Goal: Navigation & Orientation: Go to known website

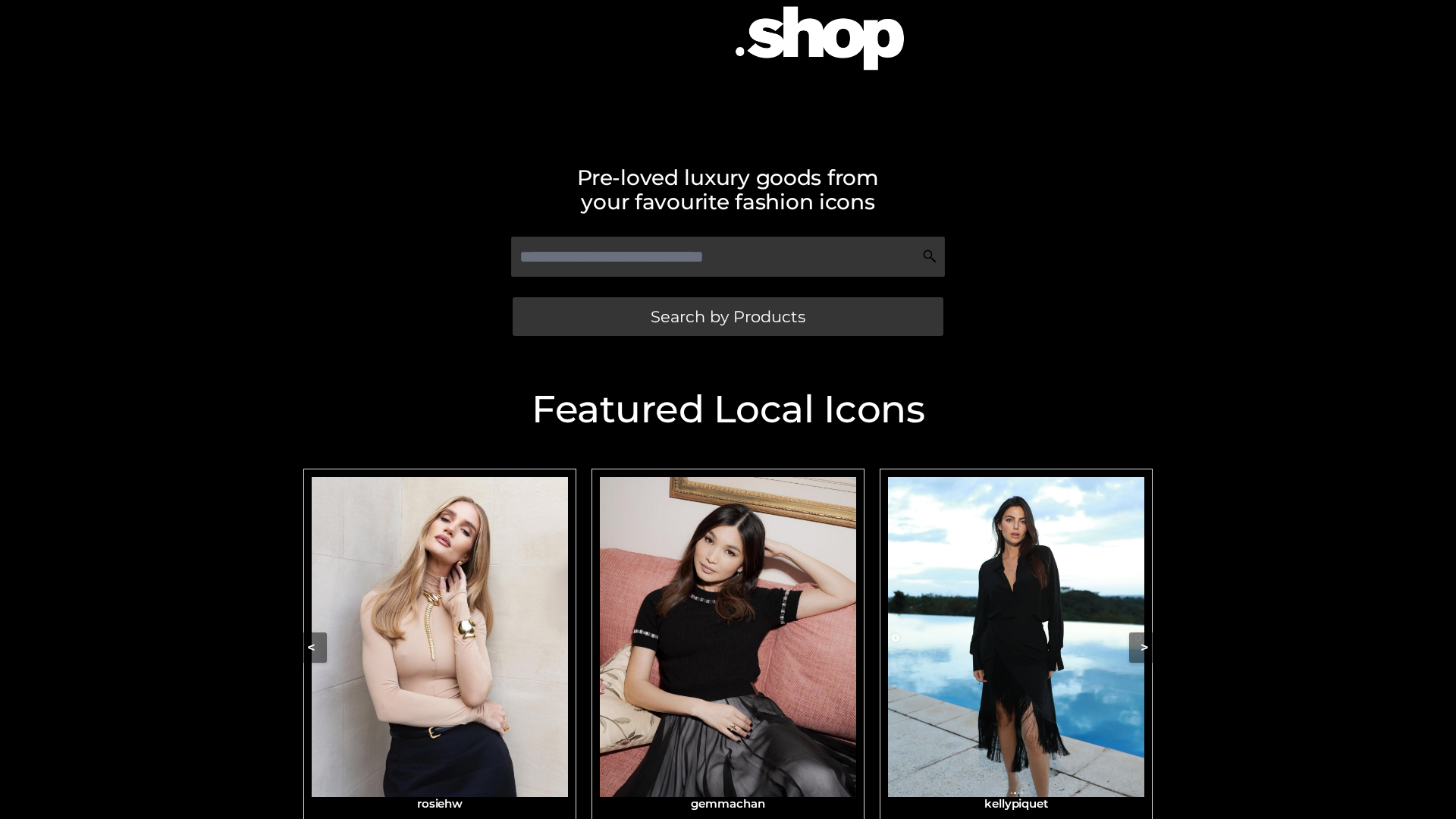
scroll to position [184, 0]
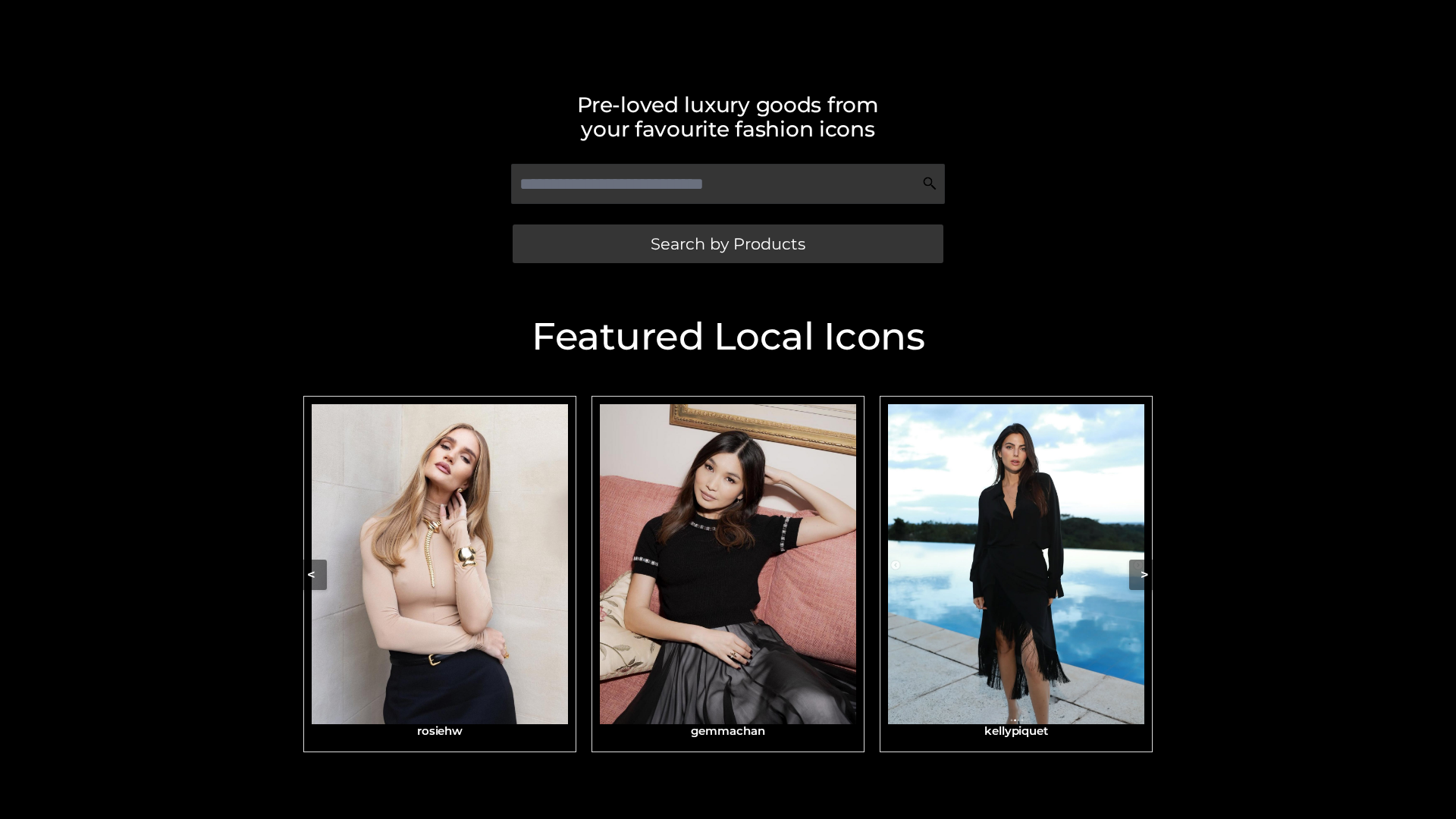
scroll to position [322, 0]
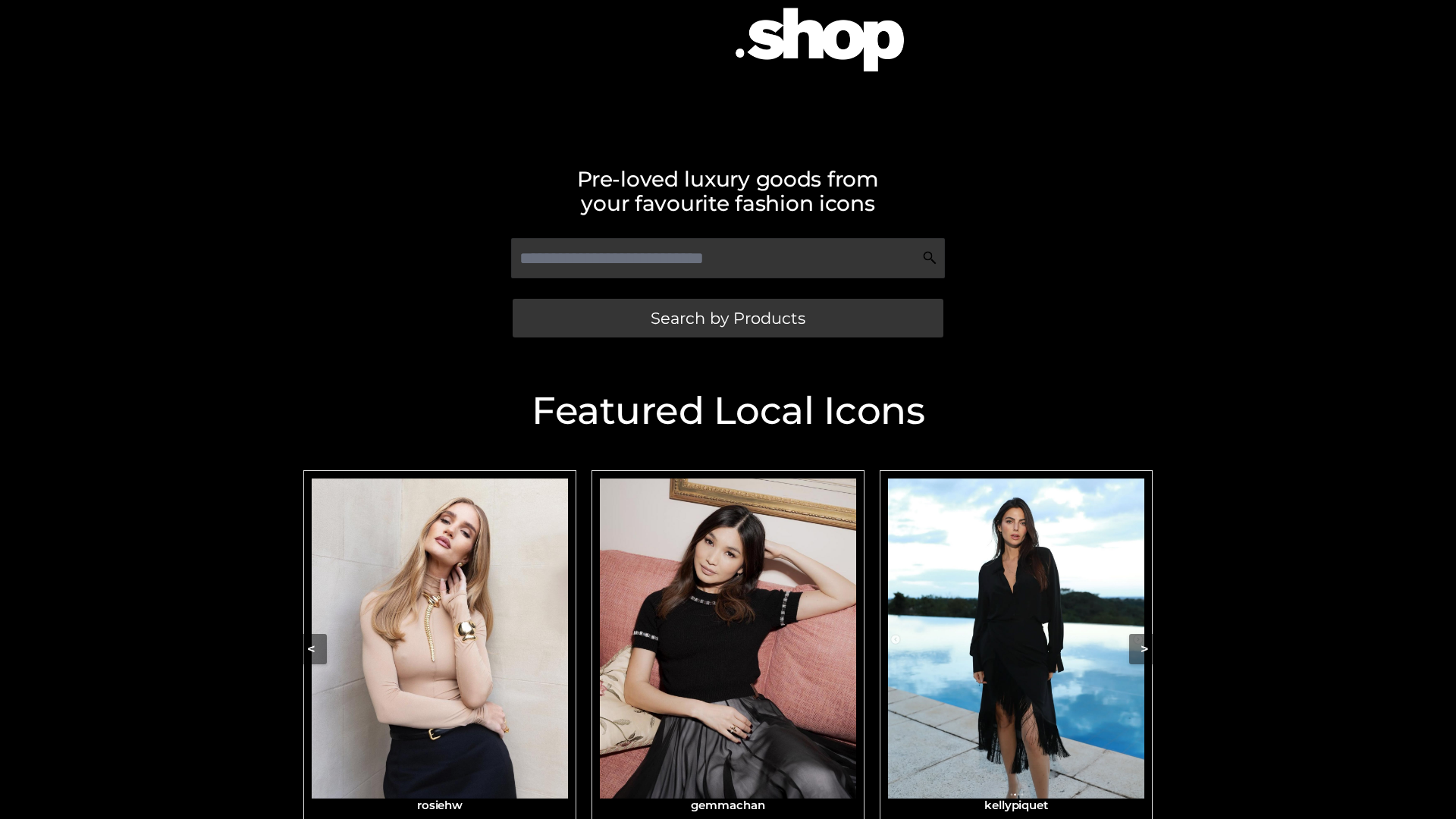
scroll to position [317, 0]
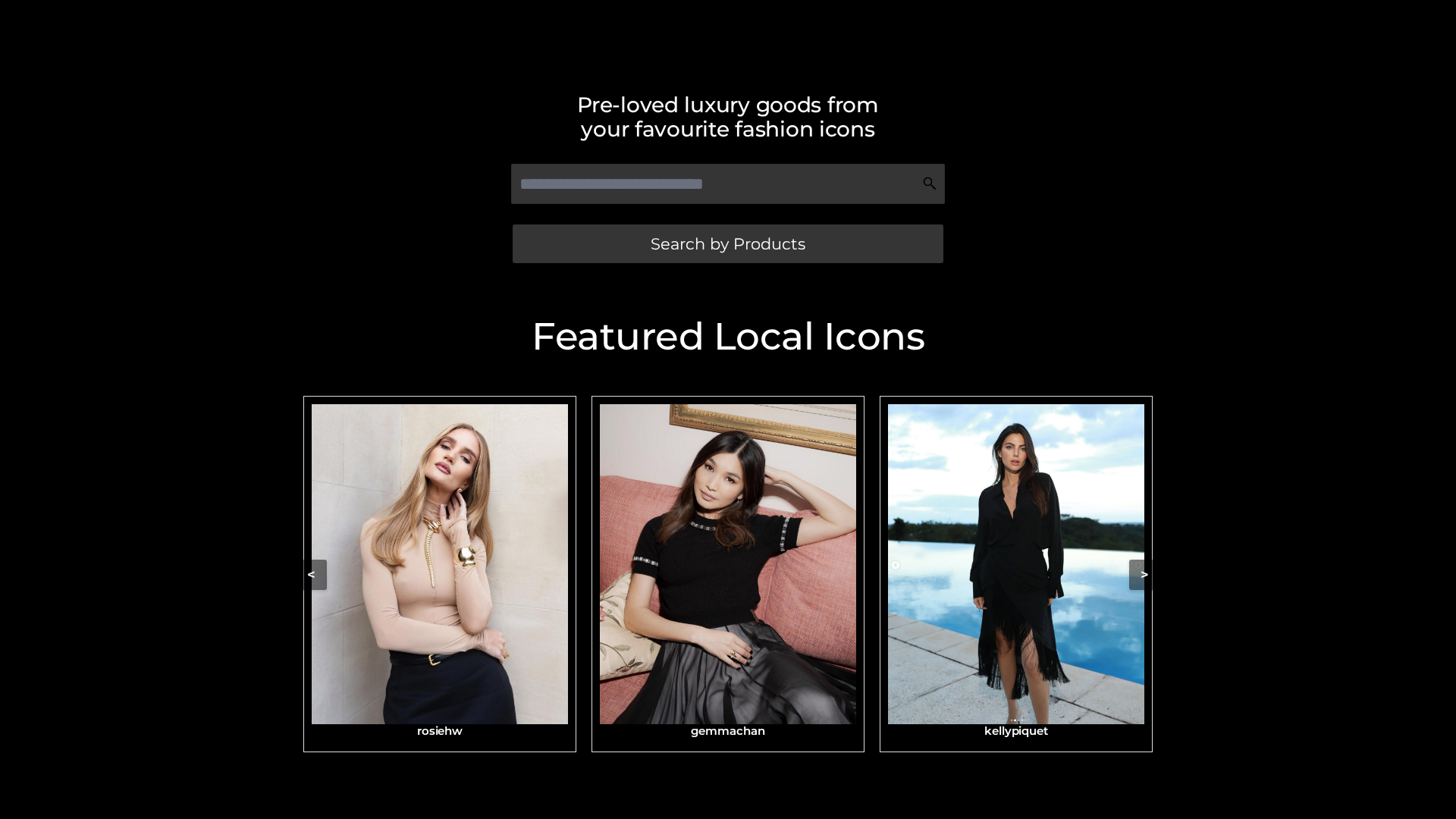
scroll to position [322, 0]
